Goal: Task Accomplishment & Management: Use online tool/utility

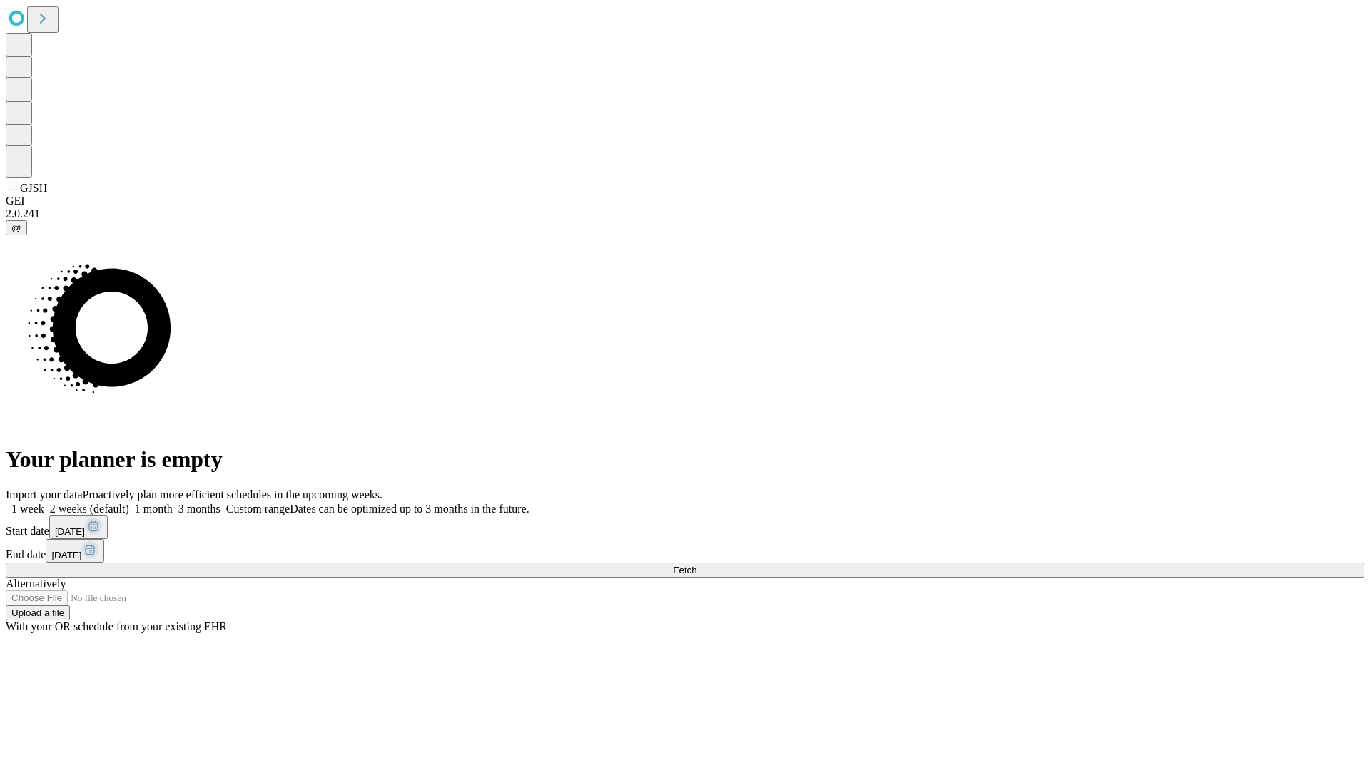
click at [696, 565] on span "Fetch" at bounding box center [685, 570] width 24 height 11
